Goal: Information Seeking & Learning: Learn about a topic

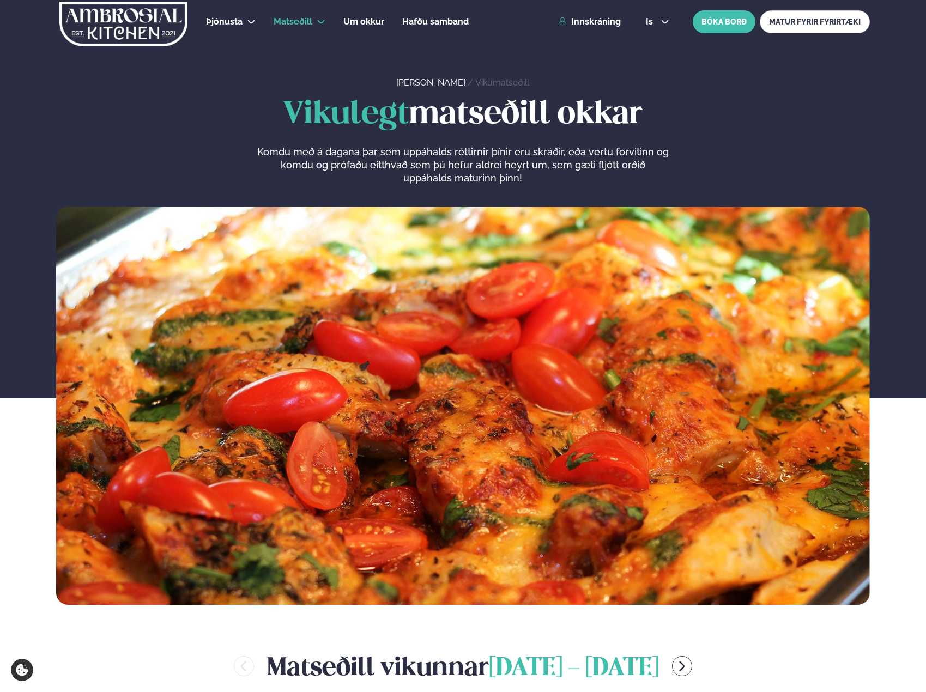
scroll to position [436, 0]
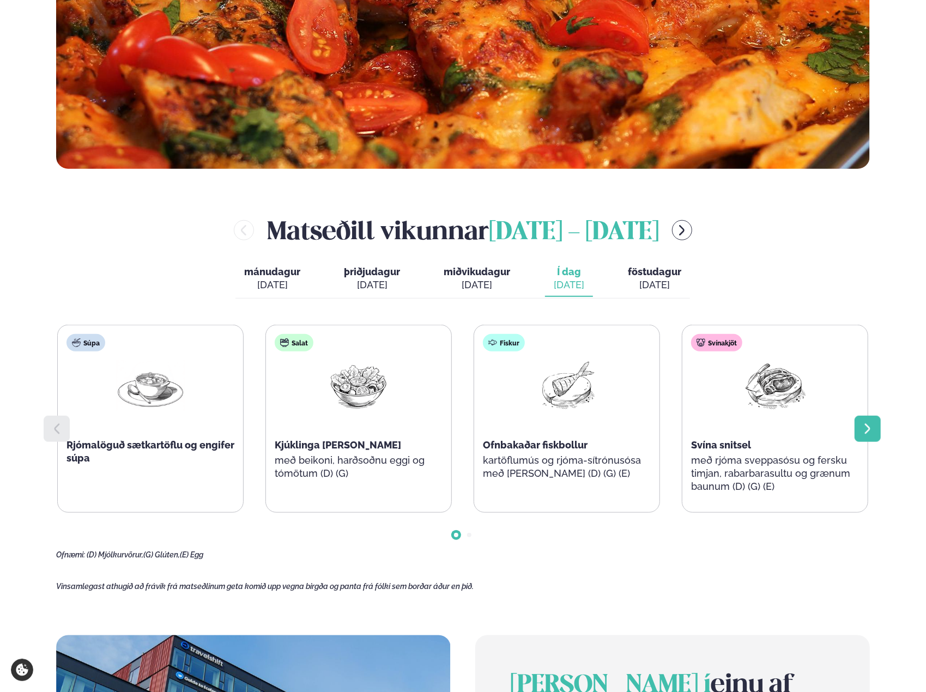
click at [859, 431] on div at bounding box center [867, 429] width 26 height 26
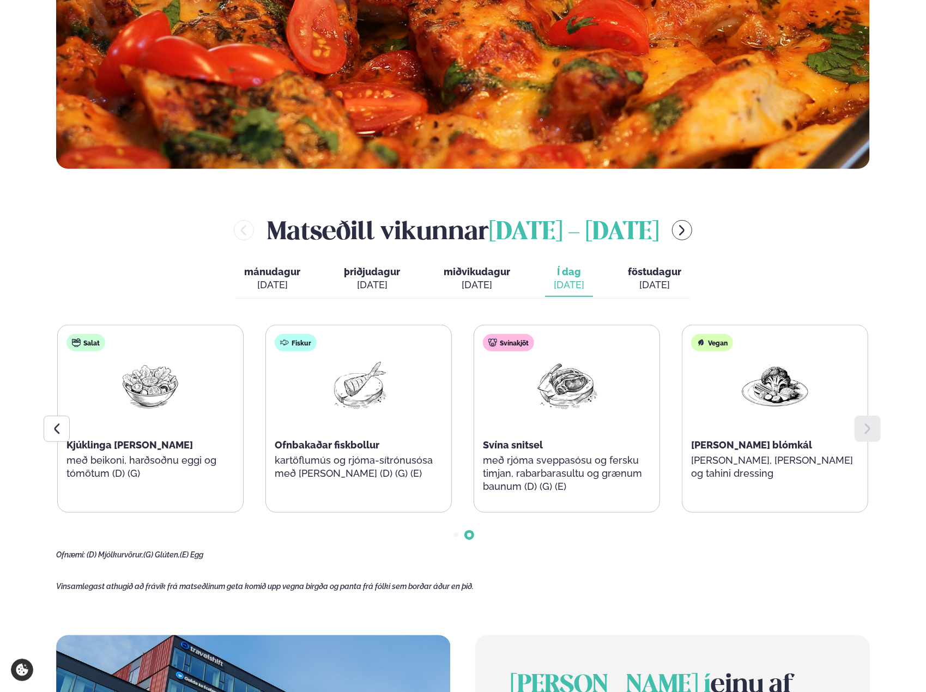
click at [836, 287] on div "Matseðill vikunnar september 1 - 5 mánudagur mán. sep. 1 þriðjudagur þri. sep. …" at bounding box center [462, 385] width 813 height 347
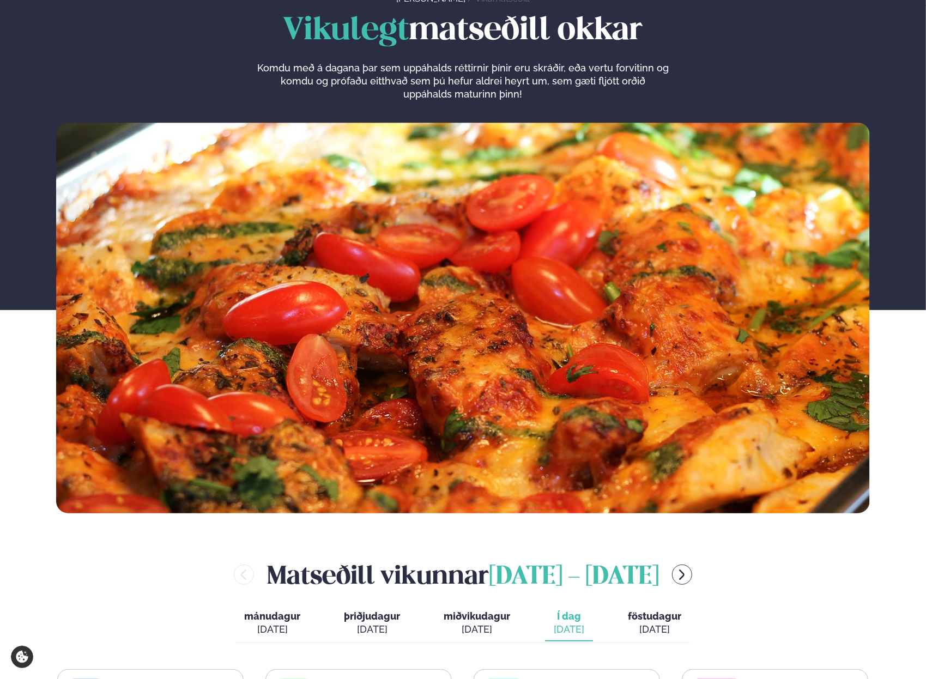
scroll to position [436, 0]
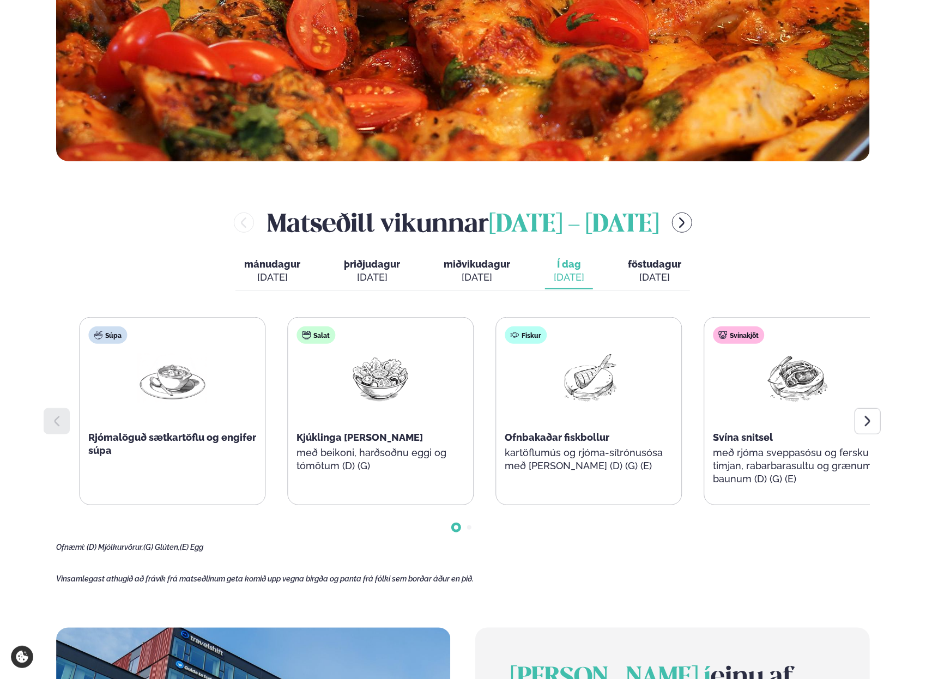
click at [154, 459] on div "Súpa Rjómalöguð sætkartöflu og engifer súpa" at bounding box center [172, 405] width 185 height 174
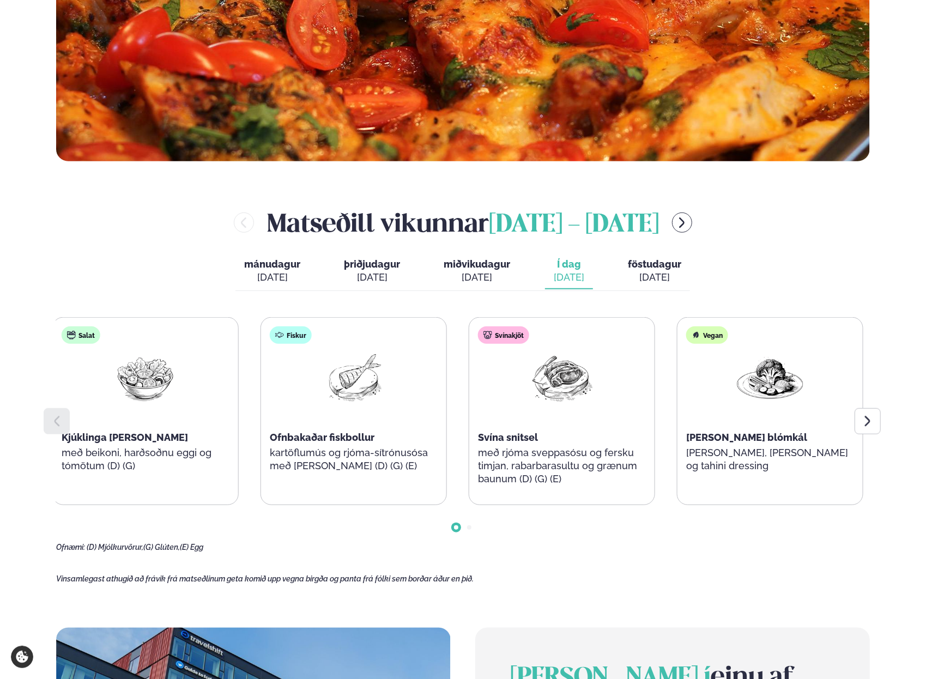
click at [180, 463] on p "með beikoni, harðsoðnu eggi og tómötum (D) (G)" at bounding box center [146, 459] width 168 height 26
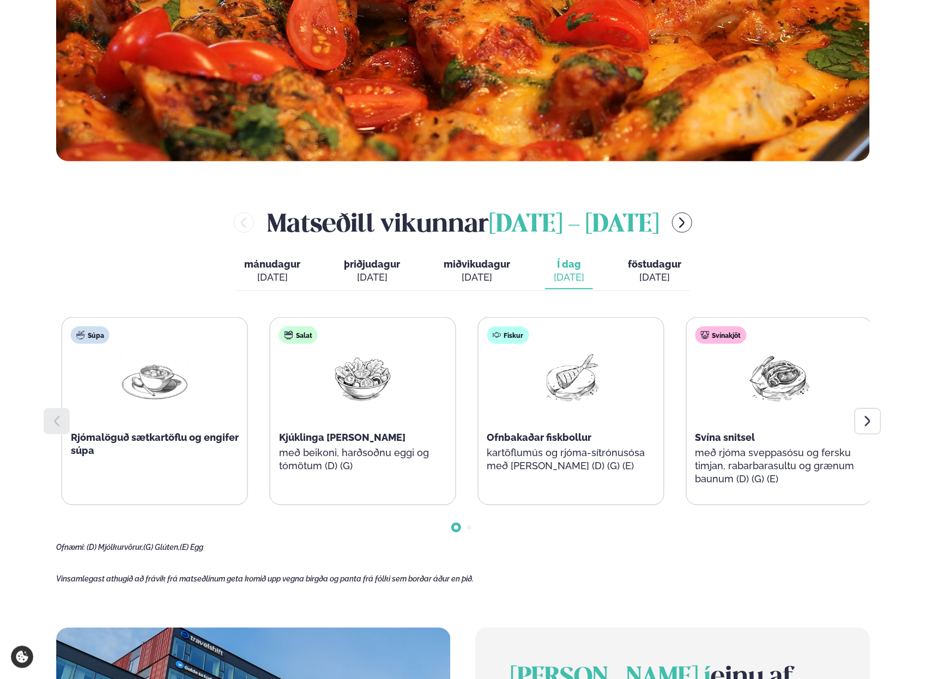
click at [550, 463] on div "Fiskur Ofnbakaðar fiskbollur kartöflumús og rjóma-sítrónusósa með dill (D) (G) …" at bounding box center [570, 405] width 185 height 174
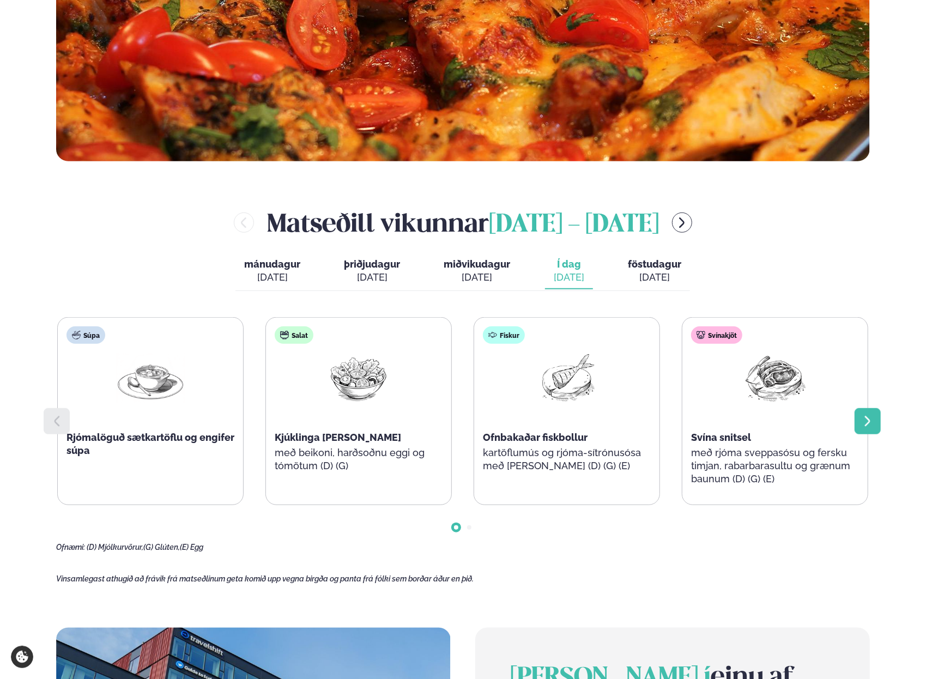
click at [861, 419] on icon at bounding box center [867, 421] width 13 height 13
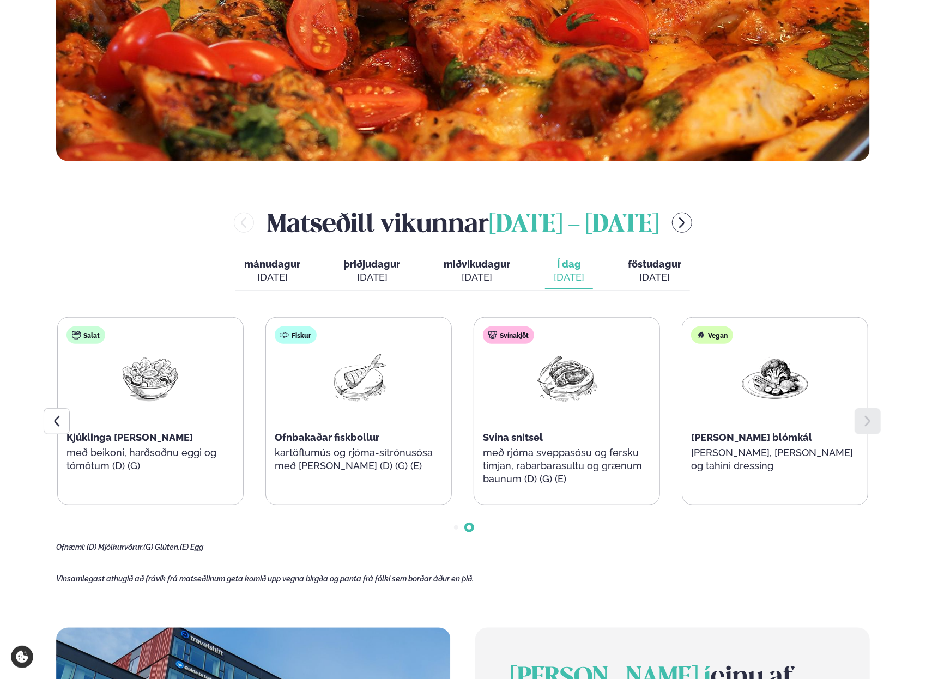
click at [792, 253] on div "Matseðill vikunnar september 1 - 5 mánudagur mán. sep. 1 þriðjudagur þri. sep. …" at bounding box center [462, 378] width 813 height 347
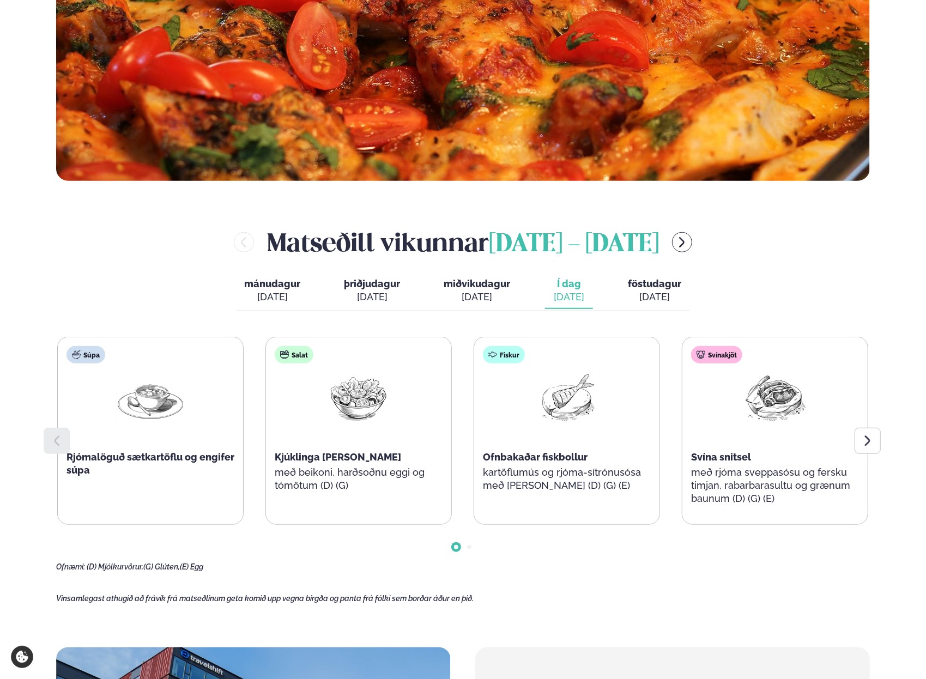
scroll to position [490, 0]
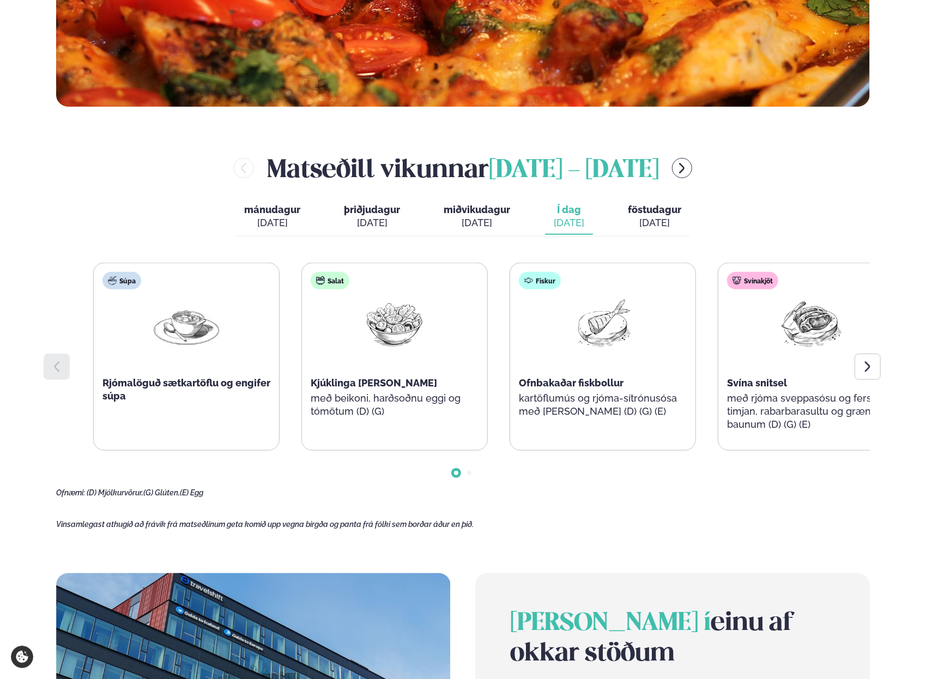
click at [574, 377] on span "Ofnbakaðar fiskbollur" at bounding box center [571, 382] width 105 height 11
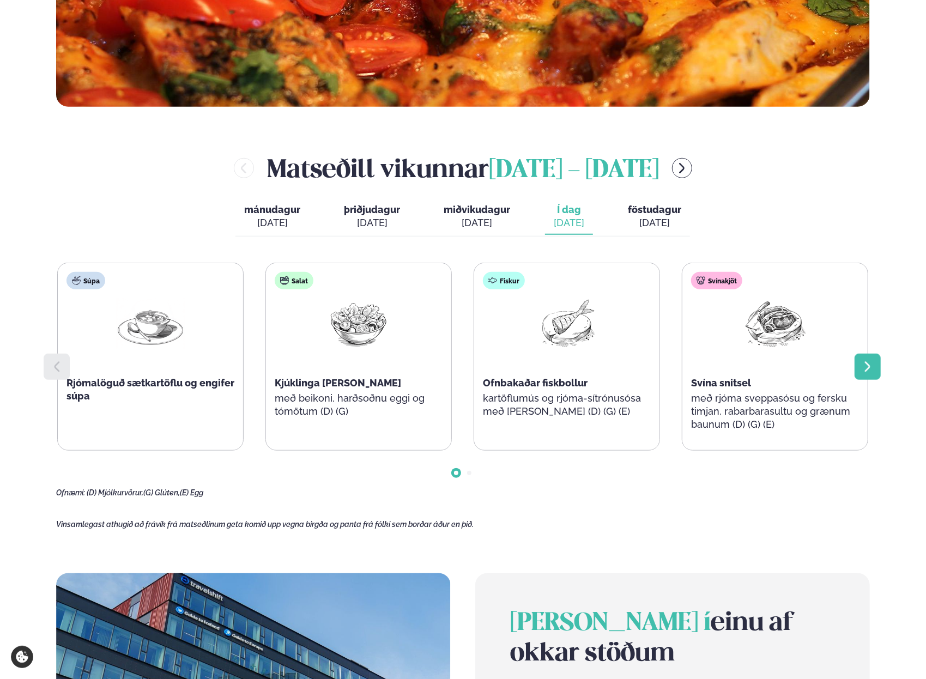
click at [867, 374] on div at bounding box center [867, 367] width 26 height 26
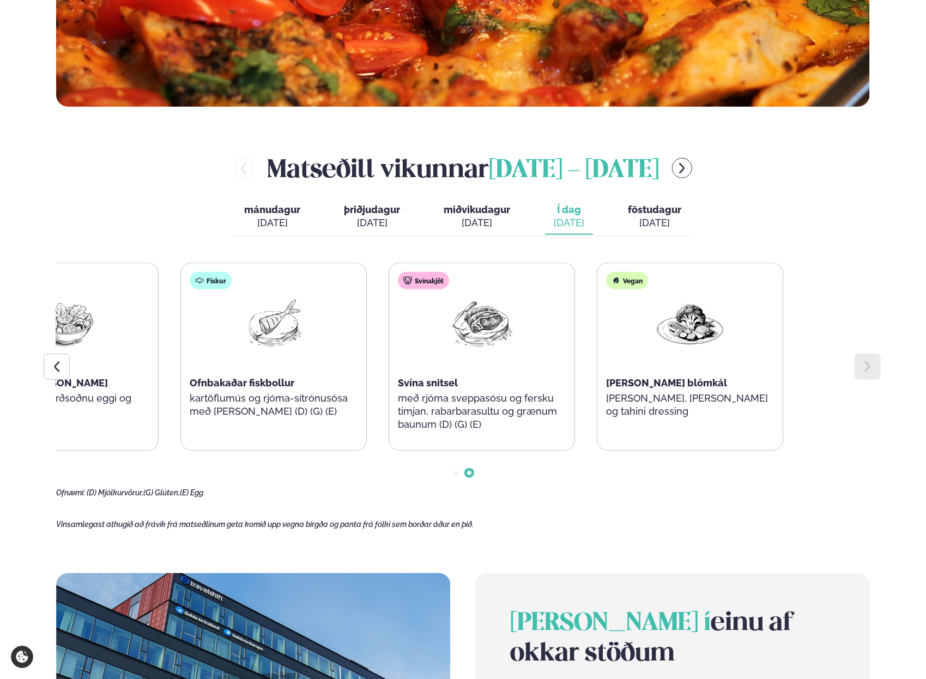
click at [599, 359] on div "Súpa Rjómalöguð sætkartöflu og engifer súpa Salat Kjúklinga [PERSON_NAME] með b…" at bounding box center [462, 357] width 813 height 188
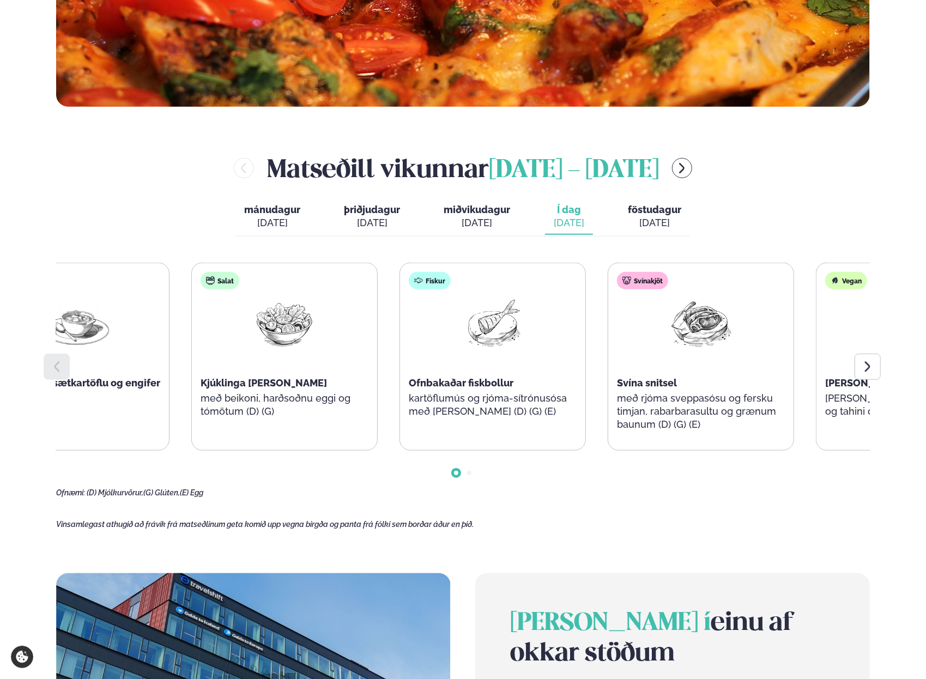
click at [709, 378] on div "Svína snitsel" at bounding box center [701, 382] width 168 height 13
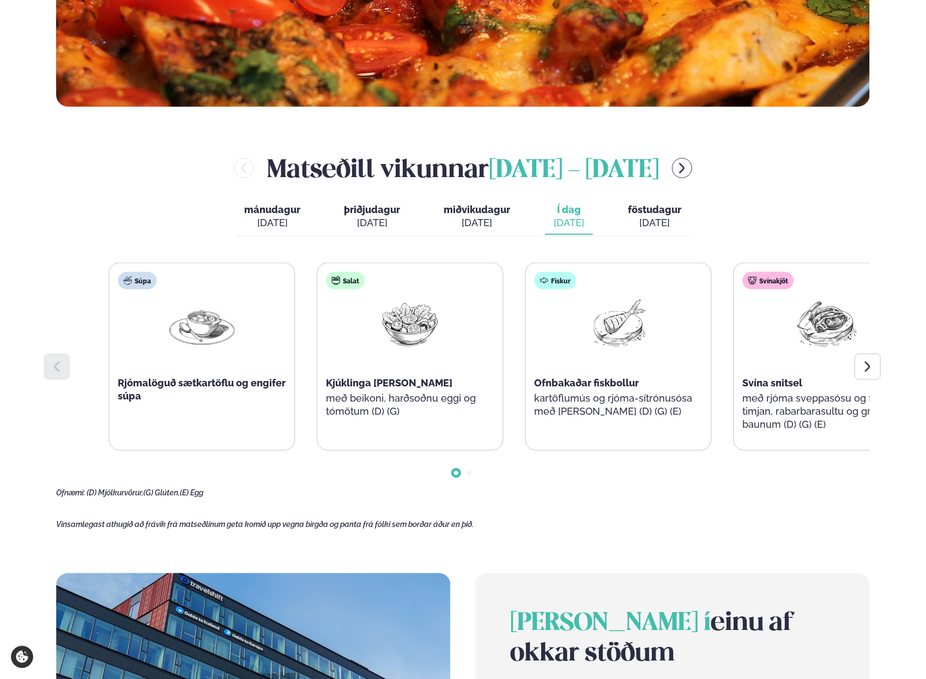
click at [402, 433] on div "Salat Kjúklinga [PERSON_NAME] með beikoni, harðsoðnu eggi og tómötum (D) (G)" at bounding box center [409, 350] width 185 height 174
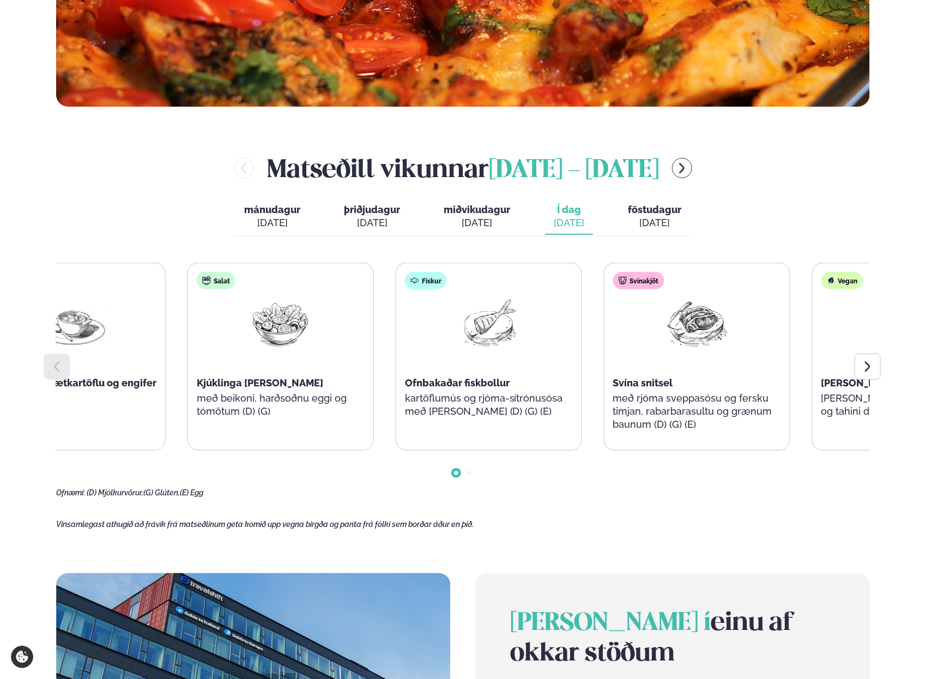
click at [308, 366] on div "Salat Kjúklinga [PERSON_NAME] með beikoni, harðsoðnu eggi og tómötum (D) (G)" at bounding box center [280, 350] width 185 height 174
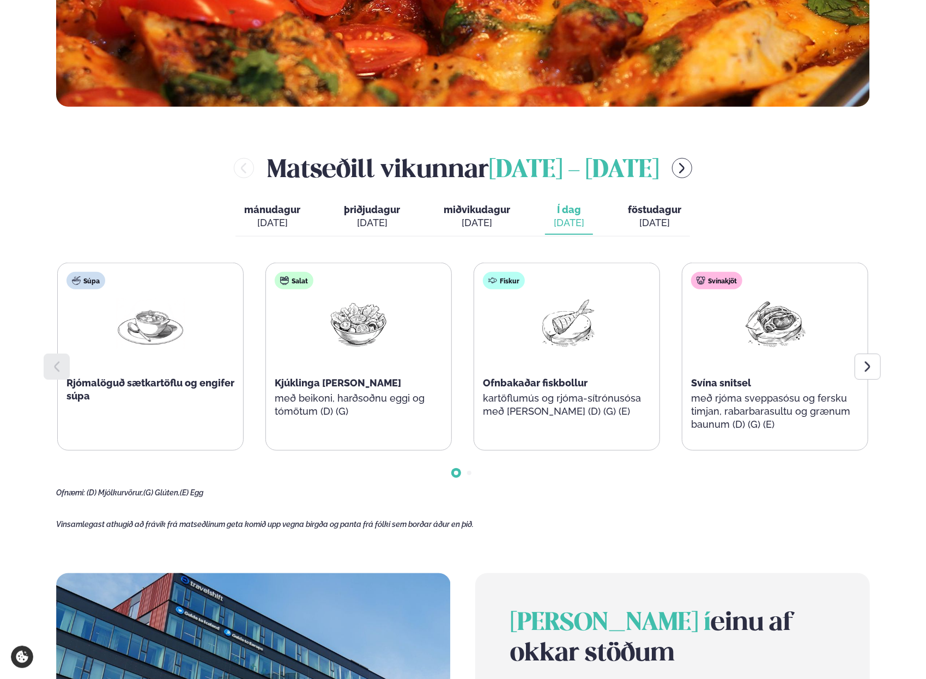
click at [301, 366] on div "Salat Kjúklinga [PERSON_NAME] með beikoni, harðsoðnu eggi og tómötum (D) (G)" at bounding box center [358, 350] width 185 height 174
